Goal: Task Accomplishment & Management: Manage account settings

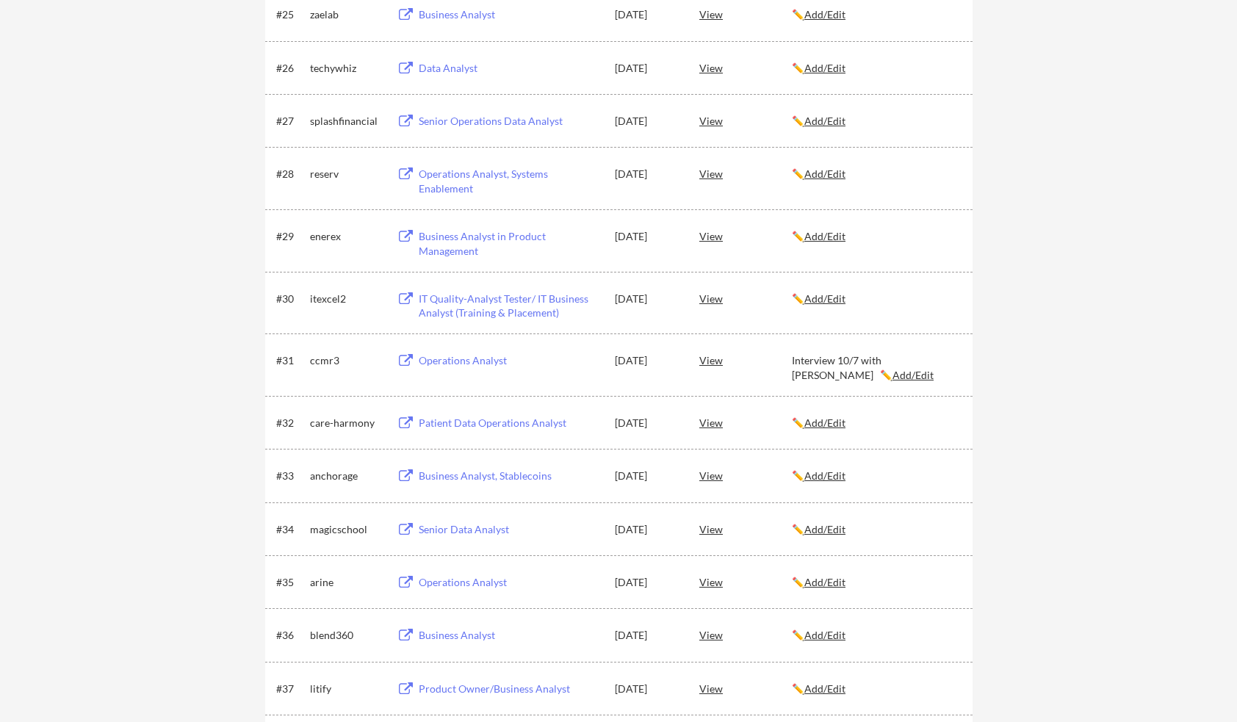
click at [206, 276] on div "← Back to Dashboard My Applications 75 applications sent Applied (75) More Jobs…" at bounding box center [618, 676] width 1237 height 4676
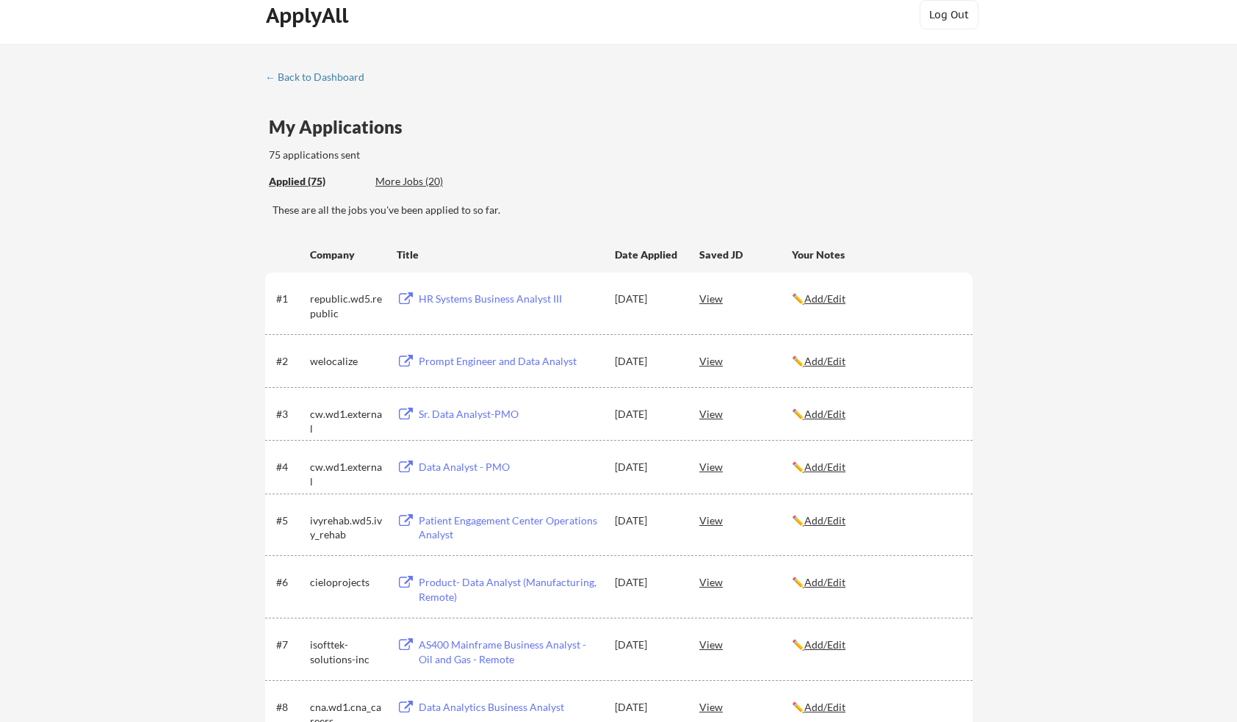
scroll to position [2215, 0]
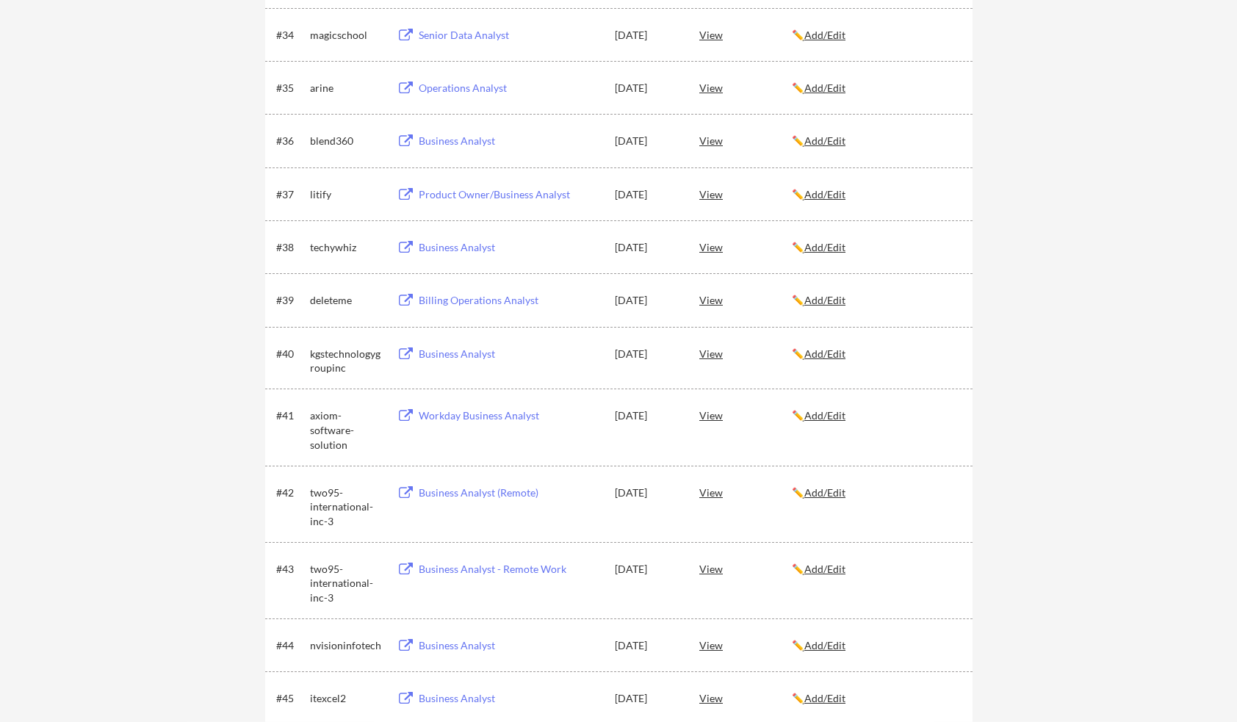
click at [212, 293] on div "← Back to Dashboard My Applications 75 applications sent Applied (75) More Jobs…" at bounding box center [618, 182] width 1237 height 4676
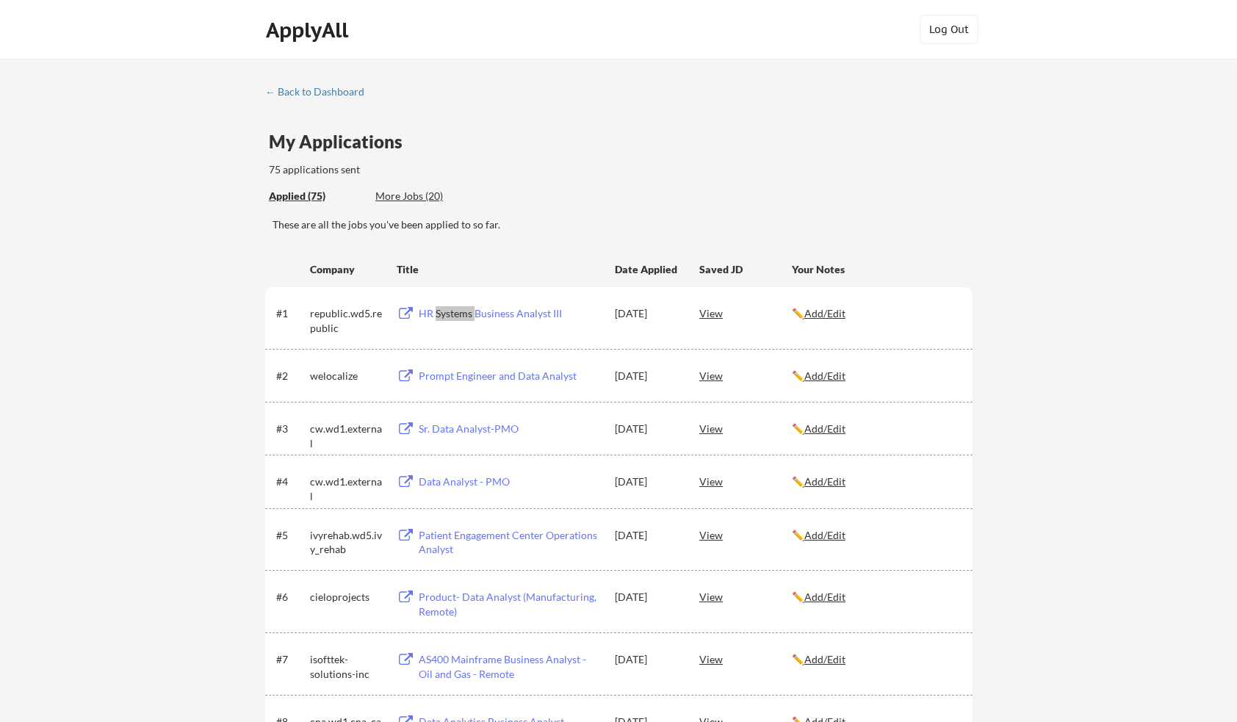
scroll to position [1541, 0]
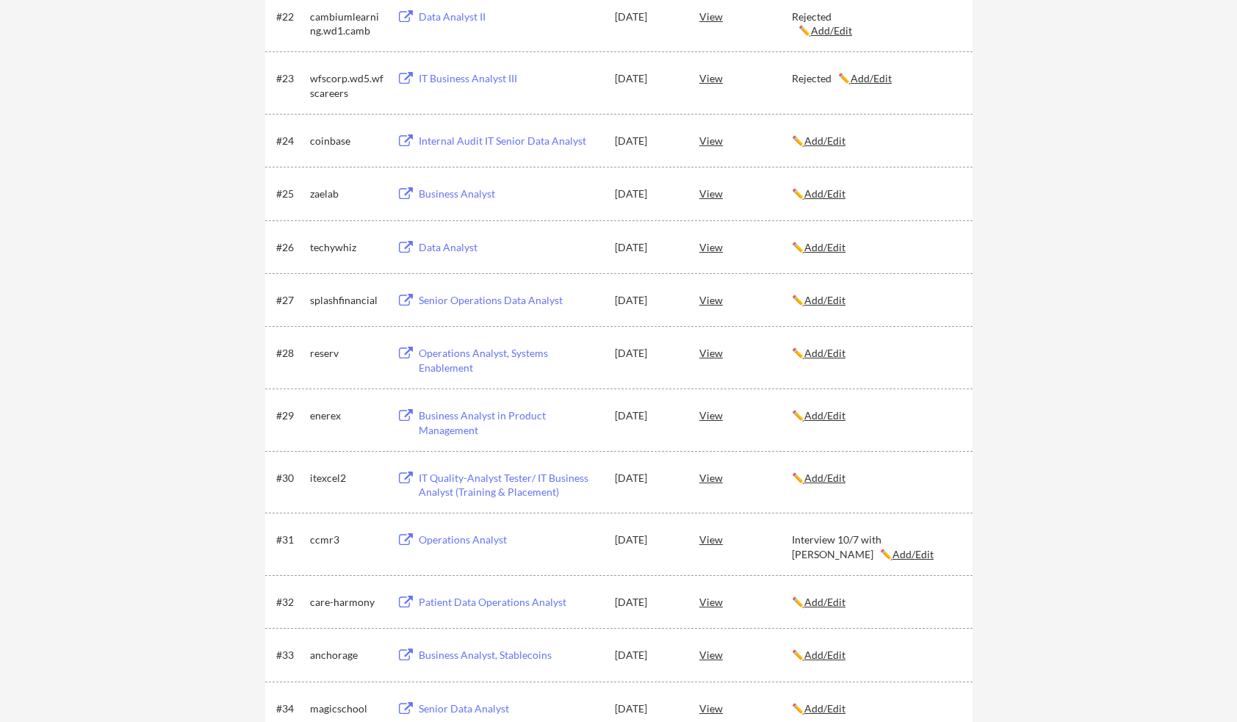
click at [823, 353] on u "Add/Edit" at bounding box center [824, 353] width 41 height 12
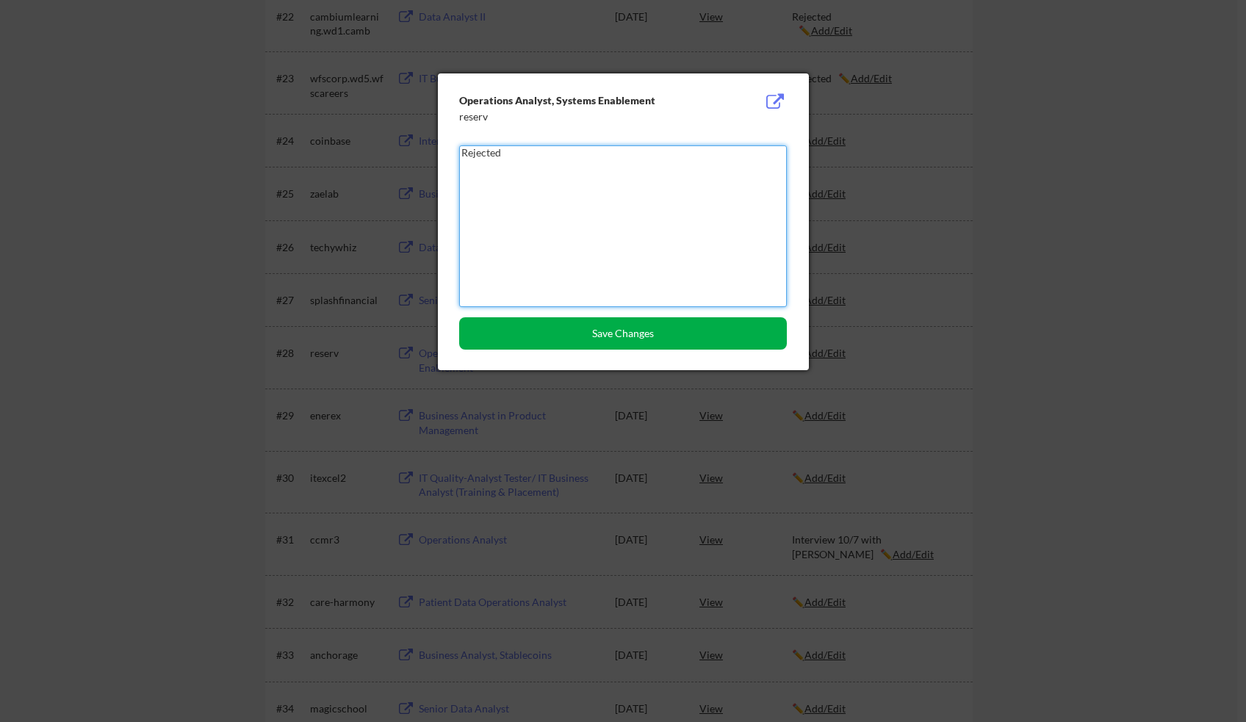
click at [704, 332] on button "Save Changes" at bounding box center [623, 333] width 328 height 32
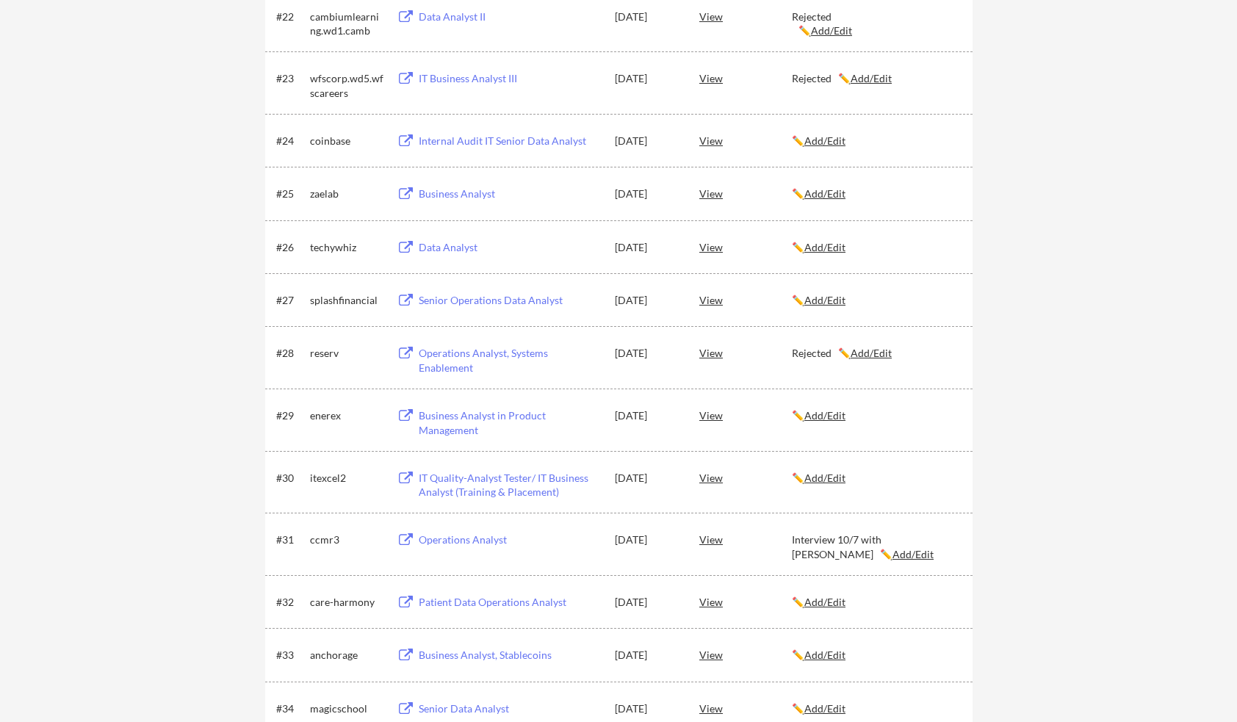
click at [893, 551] on u "Add/Edit" at bounding box center [913, 554] width 41 height 12
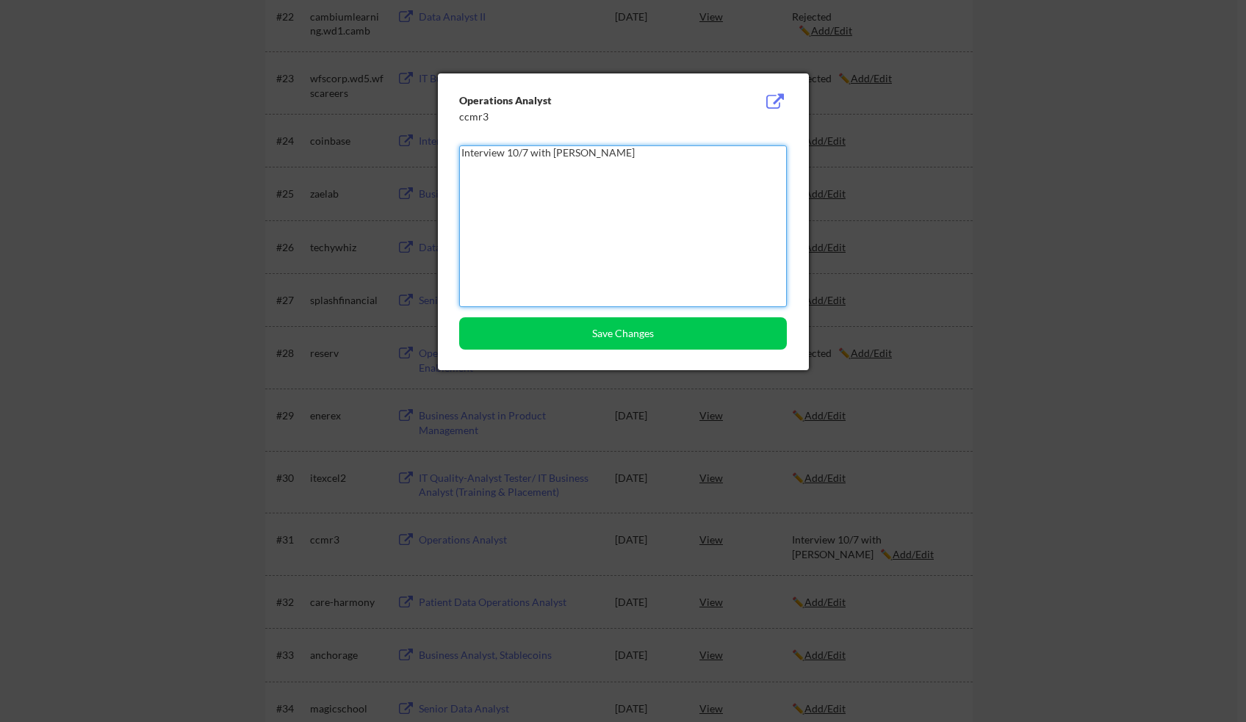
click at [520, 154] on textarea "Interview 10/7 with [PERSON_NAME]" at bounding box center [623, 226] width 328 height 162
type textarea "Interview 10/9 with [PERSON_NAME]"
click at [616, 333] on button "Save Changes" at bounding box center [623, 333] width 328 height 32
